Goal: Information Seeking & Learning: Find specific fact

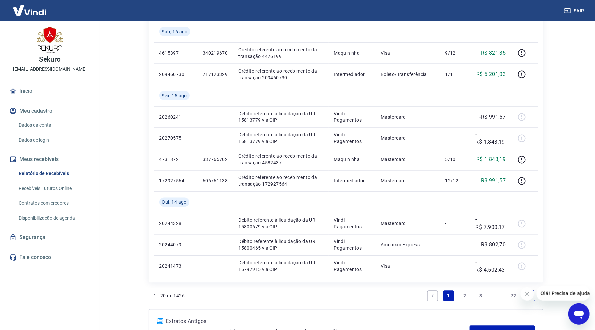
scroll to position [396, 0]
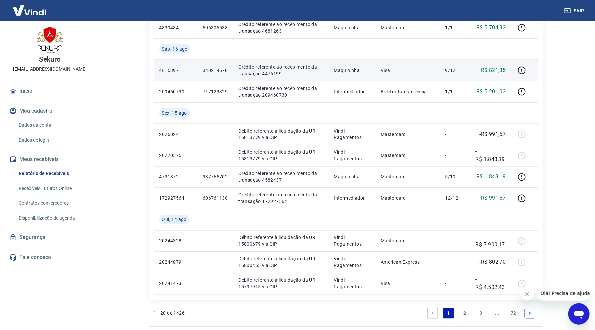
click at [208, 68] on p "340219670" at bounding box center [215, 70] width 25 height 7
copy p "340219670"
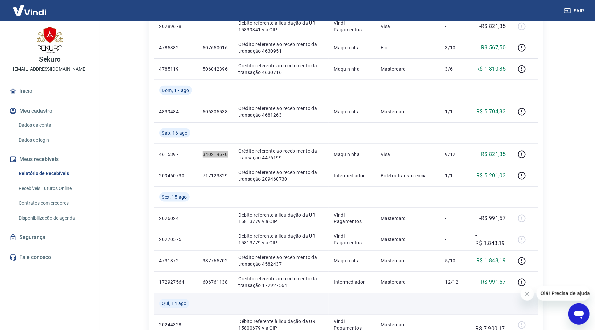
scroll to position [285, 0]
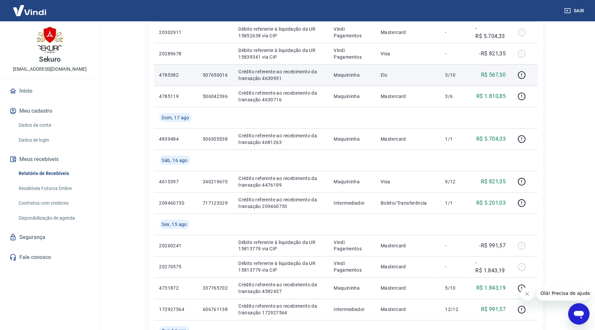
click at [220, 72] on p "507650016" at bounding box center [215, 75] width 25 height 7
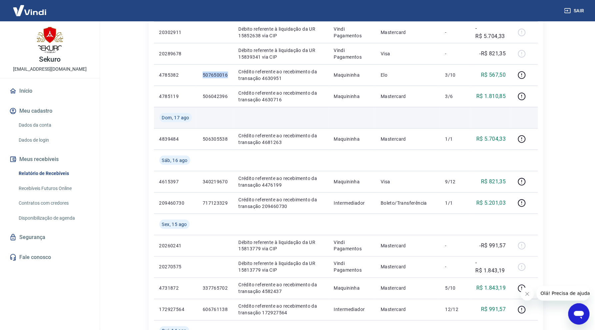
copy p "507650016"
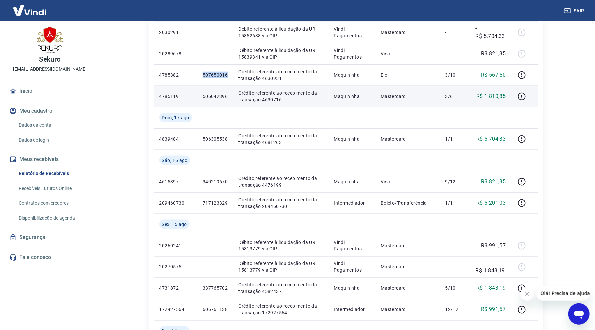
click at [224, 99] on p "506042396" at bounding box center [215, 96] width 25 height 7
click at [218, 98] on p "506042396" at bounding box center [215, 96] width 25 height 7
copy p "506042396"
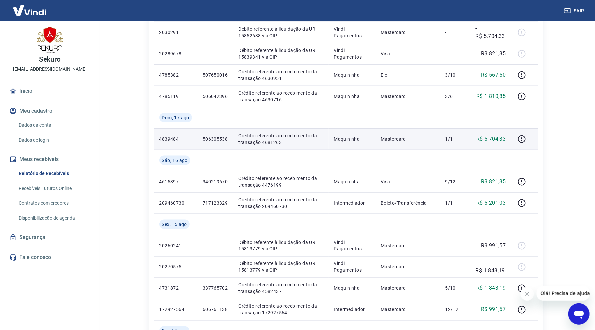
click at [220, 138] on p "506305538" at bounding box center [215, 139] width 25 height 7
drag, startPoint x: 485, startPoint y: 139, endPoint x: 507, endPoint y: 140, distance: 21.4
click at [507, 140] on td "R$ 5.704,33" at bounding box center [490, 138] width 41 height 21
copy p "5.704,33"
